Goal: Task Accomplishment & Management: Manage account settings

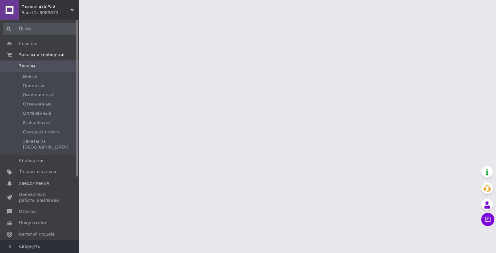
click at [335, 16] on html "Плюшевый Рай Ваш ID: 3089673 Сайт Плюшевый Рай Кабинет покупателя Проверить сос…" at bounding box center [248, 8] width 496 height 16
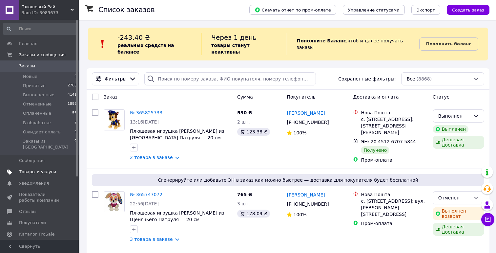
click at [54, 166] on link "Товары и услуги" at bounding box center [40, 171] width 81 height 11
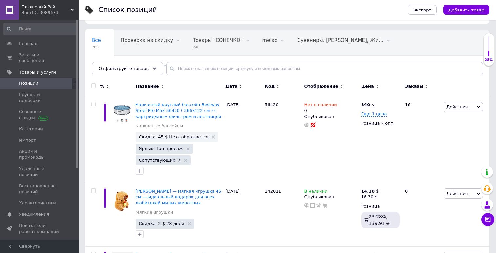
scroll to position [41, 0]
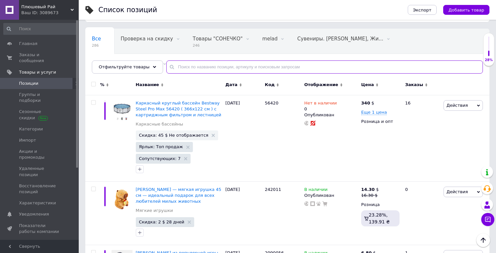
click at [271, 71] on input "text" at bounding box center [324, 66] width 317 height 13
paste input "318002"
type input "318002"
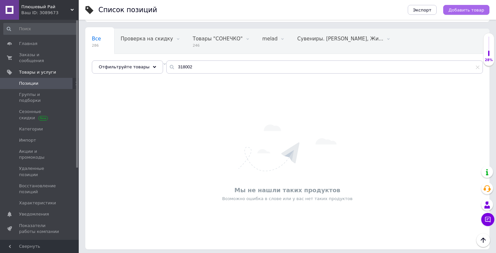
click at [475, 11] on span "Добавить товар" at bounding box center [467, 10] width 36 height 5
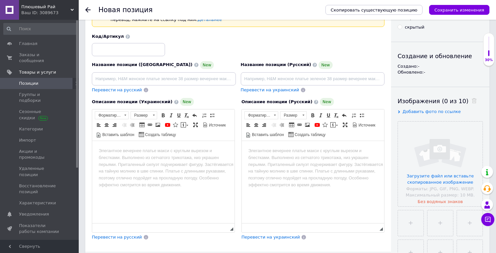
scroll to position [29, 0]
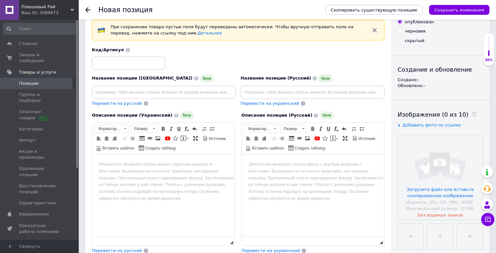
click at [151, 77] on span "Название позиции ([GEOGRAPHIC_DATA])" at bounding box center [142, 77] width 101 height 5
click at [151, 68] on input at bounding box center [128, 62] width 73 height 13
paste input "318002"
type input "318002"
click at [204, 58] on div "Код/Артикул 318002" at bounding box center [239, 58] width 298 height 27
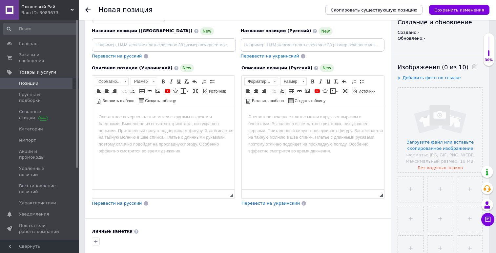
scroll to position [77, 0]
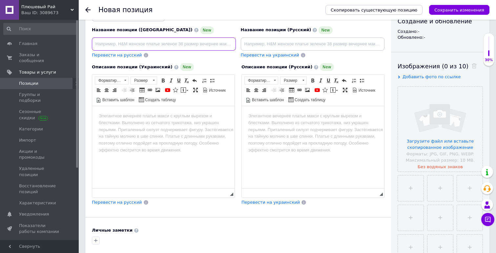
click at [186, 43] on input at bounding box center [164, 43] width 144 height 13
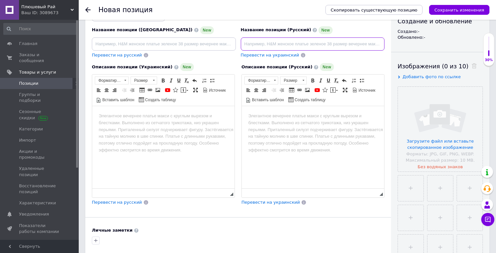
click at [276, 47] on input at bounding box center [313, 43] width 144 height 13
click at [171, 126] on html at bounding box center [163, 116] width 142 height 20
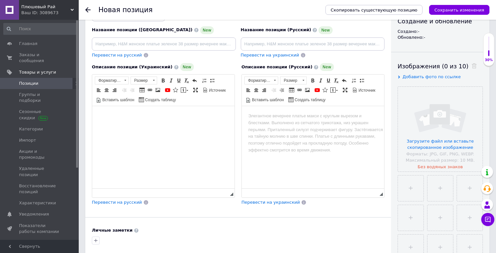
click at [328, 126] on html at bounding box center [313, 116] width 142 height 20
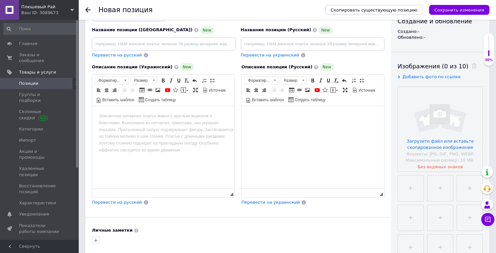
click at [199, 126] on html at bounding box center [163, 116] width 142 height 20
click at [257, 121] on html at bounding box center [313, 116] width 142 height 20
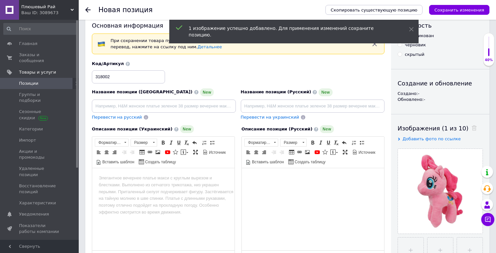
scroll to position [18, 0]
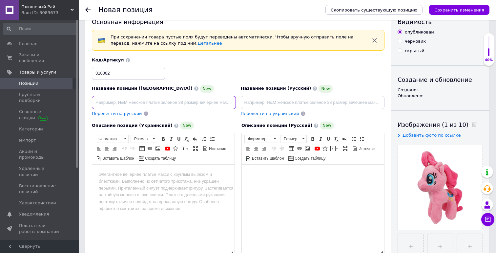
click at [173, 100] on input at bounding box center [164, 102] width 144 height 13
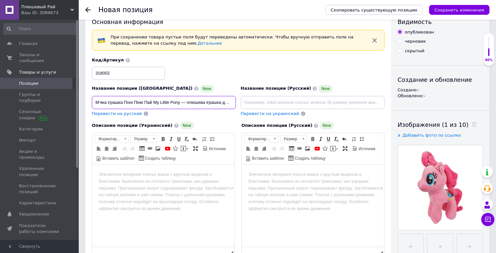
click at [105, 103] on input "М’яка іграшка Поні Пінкі Пай My Little Pony — плюшева іграшка для дівчаток, ори…" at bounding box center [164, 102] width 144 height 13
type input "М’яка іграшка Поні Пінкі Пай My Little Pony - плюшева іграшка для дівчаток, ори…"
click at [327, 96] on input at bounding box center [313, 102] width 144 height 13
paste input "Мягкая игрушка Пони Пинки Пай My Little Pony — плюшевая игрушка для девочек, ор…"
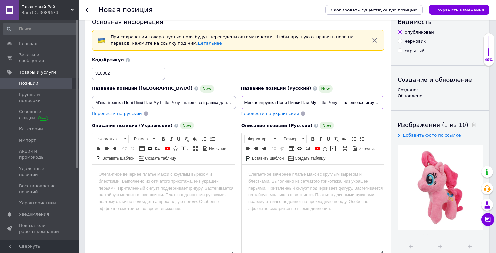
click at [250, 103] on input "Мягкая игрушка Пони Пинки Пай My Little Pony — плюшевая игрушка для девочек, ор…" at bounding box center [313, 102] width 144 height 13
type input "Мягкая игрушка Пони Пинки Пай My Little Pony - плюшевая игрушка для девочек, ор…"
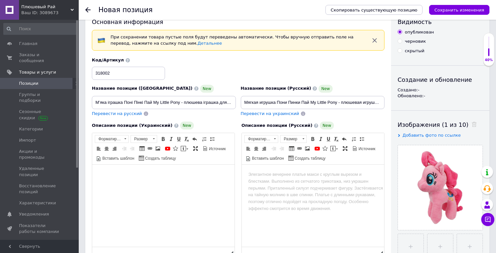
click at [191, 184] on html at bounding box center [163, 174] width 142 height 20
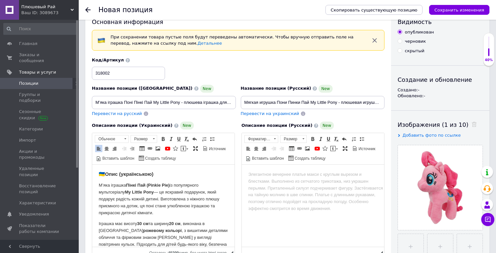
scroll to position [16, 0]
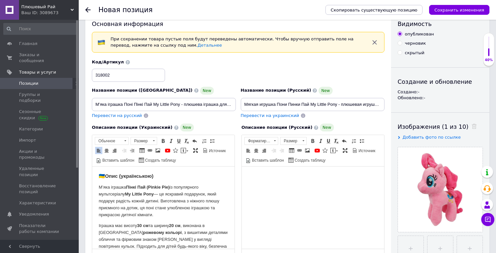
click at [290, 179] on body "Визуальный текстовый редактор, 24027076-93E2-41A1-9533-01289A76FA86" at bounding box center [312, 176] width 129 height 7
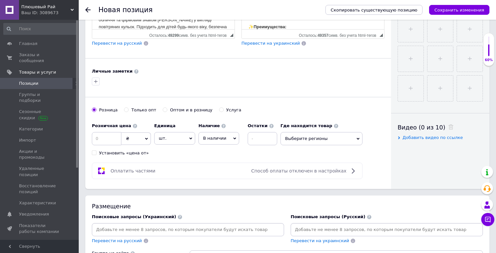
scroll to position [239, 0]
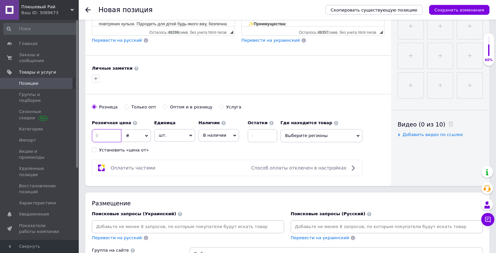
click at [97, 135] on input at bounding box center [107, 135] width 30 height 13
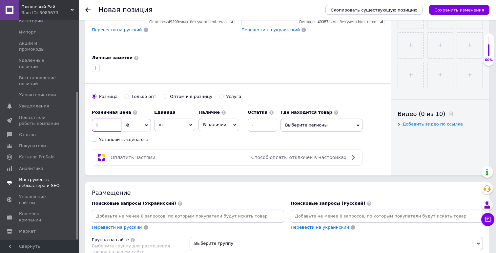
scroll to position [108, 0]
click at [58, 154] on span "Каталог ProSale" at bounding box center [40, 157] width 42 height 6
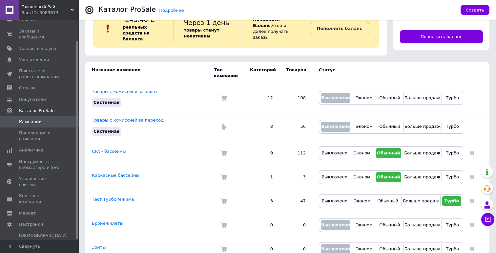
scroll to position [32, 0]
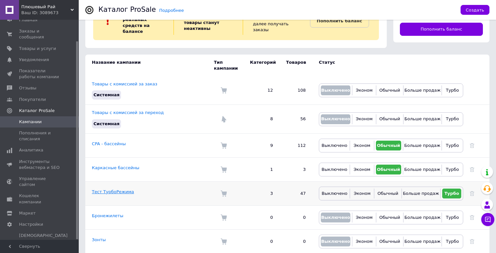
click at [118, 189] on link "Тест ТурбоРежима" at bounding box center [113, 191] width 42 height 5
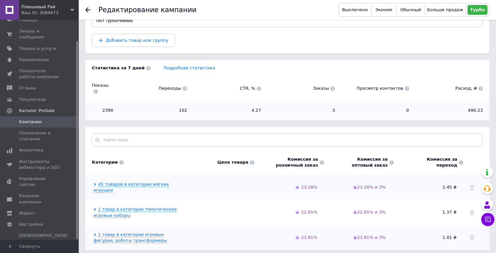
scroll to position [94, 0]
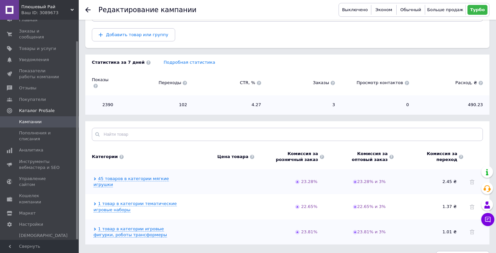
click at [84, 11] on div "Редактирование кампании Выключено Эконом Обычный Больше продаж Турбо" at bounding box center [288, 10] width 418 height 20
click at [88, 11] on icon at bounding box center [87, 9] width 5 height 5
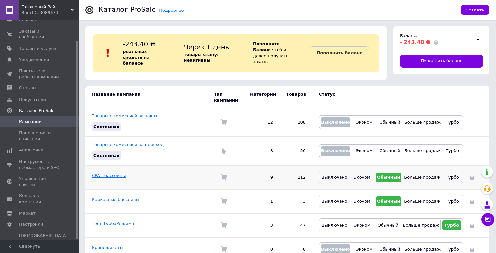
click at [116, 173] on link "CPA - бассейны" at bounding box center [109, 175] width 34 height 5
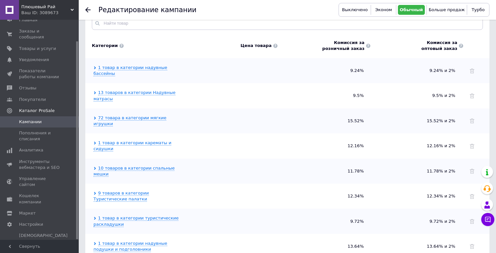
scroll to position [208, 0]
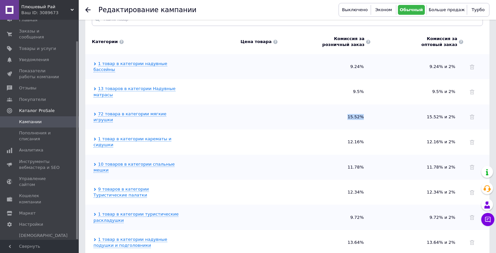
drag, startPoint x: 350, startPoint y: 102, endPoint x: 367, endPoint y: 101, distance: 17.4
click at [367, 114] on div "15.52%" at bounding box center [327, 117] width 86 height 6
copy span "15.52%"
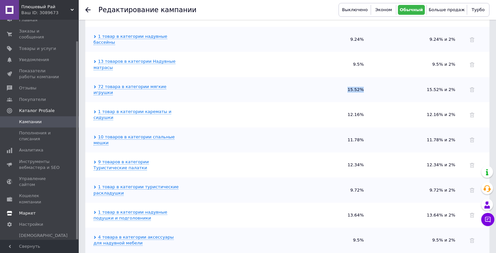
scroll to position [235, 0]
click at [30, 210] on span "Маркет" at bounding box center [27, 213] width 17 height 6
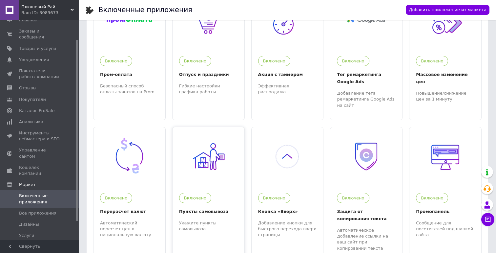
scroll to position [52, 0]
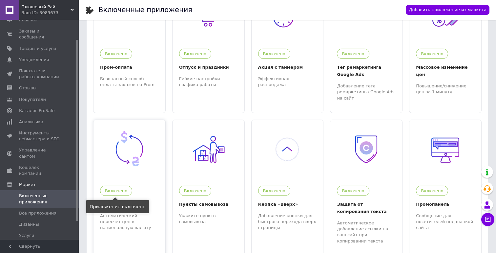
click at [119, 193] on div "Включено" at bounding box center [116, 190] width 32 height 10
click at [57, 34] on span "Заказы и сообщения" at bounding box center [40, 34] width 42 height 12
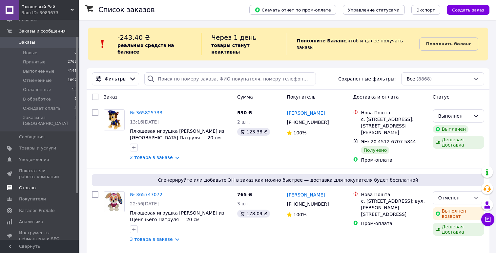
click at [40, 185] on span "Отзывы" at bounding box center [40, 188] width 42 height 6
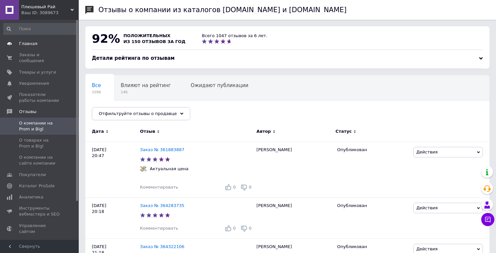
click at [54, 42] on span "Главная" at bounding box center [40, 44] width 42 height 6
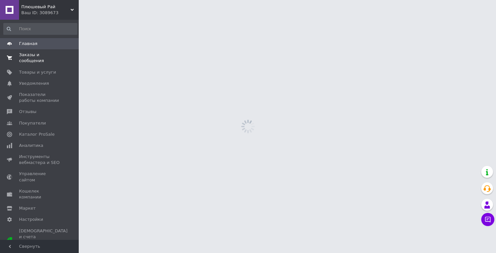
click at [48, 60] on span "Заказы и сообщения" at bounding box center [40, 58] width 42 height 12
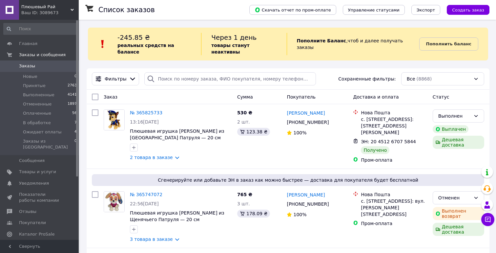
click at [50, 4] on div "Плюшевый Рай Ваш ID: 3089673" at bounding box center [49, 10] width 60 height 20
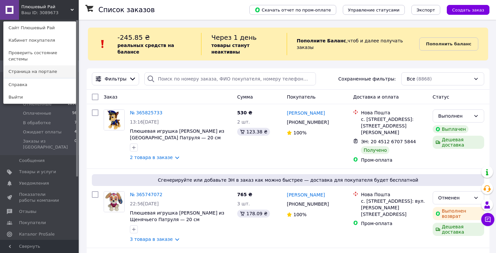
click at [49, 65] on link "Страница на портале" at bounding box center [40, 71] width 72 height 12
